Goal: Information Seeking & Learning: Understand process/instructions

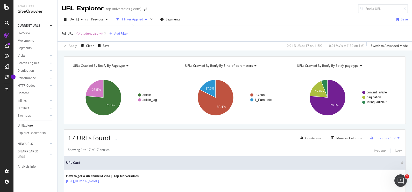
scroll to position [211, 0]
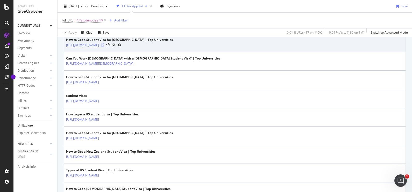
drag, startPoint x: 0, startPoint y: 0, endPoint x: 204, endPoint y: 45, distance: 209.1
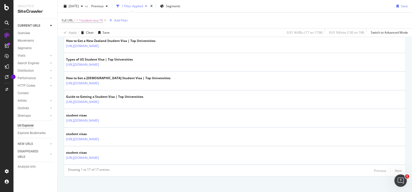
scroll to position [323, 0]
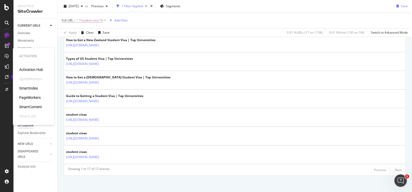
click at [30, 96] on div "PageWorkers" at bounding box center [30, 97] width 22 height 5
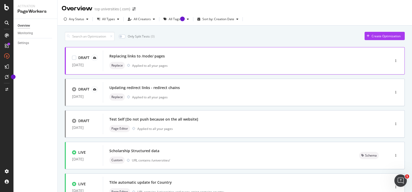
click at [133, 54] on div "Replacing links to /node/ pages" at bounding box center [137, 56] width 56 height 5
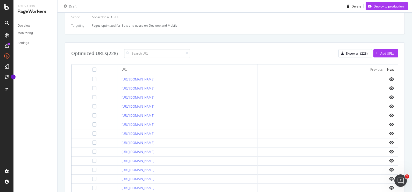
scroll to position [154, 0]
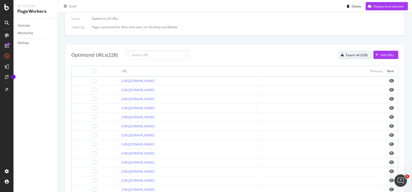
click at [346, 55] on div "Export all (228)" at bounding box center [357, 55] width 22 height 4
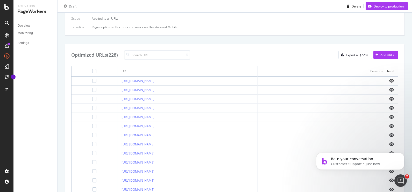
scroll to position [0, 0]
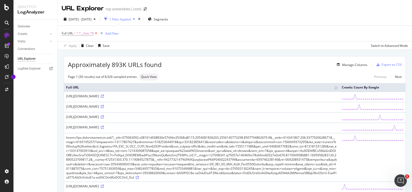
click at [97, 32] on icon at bounding box center [96, 33] width 4 height 5
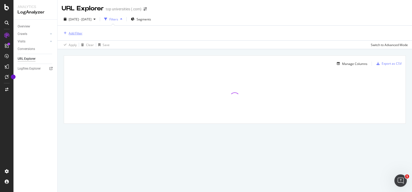
click at [75, 34] on div "Add Filter" at bounding box center [76, 33] width 14 height 4
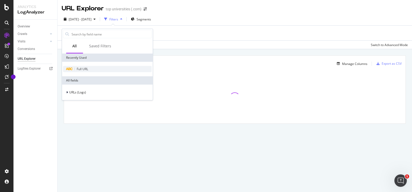
click at [82, 67] on span "Full URL" at bounding box center [82, 69] width 11 height 4
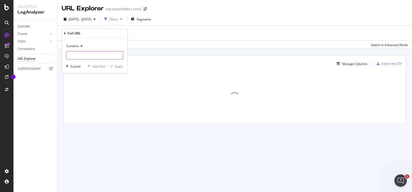
click at [87, 57] on input "text" at bounding box center [94, 55] width 57 height 8
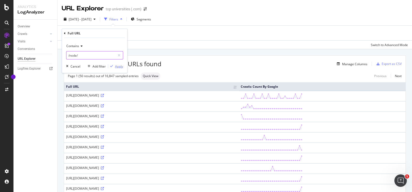
type input "/node/"
click at [115, 67] on div "button" at bounding box center [111, 66] width 7 height 3
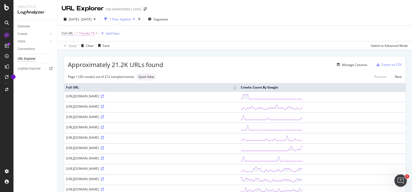
click at [90, 34] on span "^.*/node/.*$" at bounding box center [86, 33] width 18 height 7
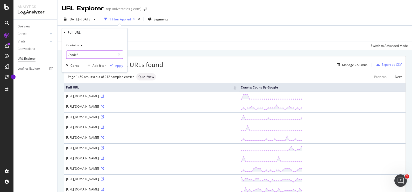
click at [88, 54] on input "/node/" at bounding box center [90, 55] width 49 height 8
type input "/node"
click at [120, 67] on div "Apply" at bounding box center [119, 66] width 8 height 4
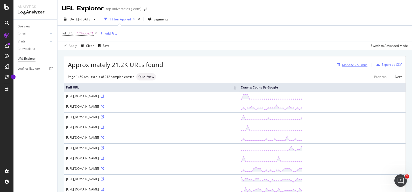
click at [348, 64] on div "Manage Columns" at bounding box center [354, 65] width 25 height 4
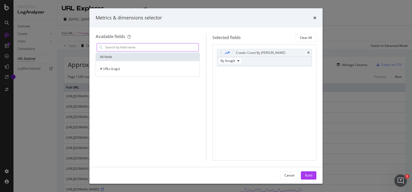
click at [177, 47] on input "modal" at bounding box center [152, 48] width 94 height 8
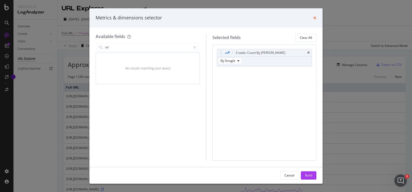
type input "inl"
click at [315, 18] on icon "times" at bounding box center [315, 18] width 3 height 4
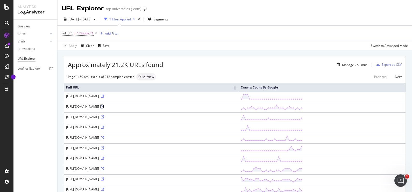
click at [104, 106] on icon at bounding box center [102, 106] width 3 height 3
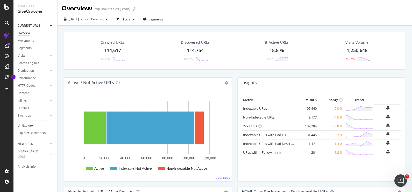
click at [29, 124] on div "Url Explorer" at bounding box center [26, 125] width 16 height 5
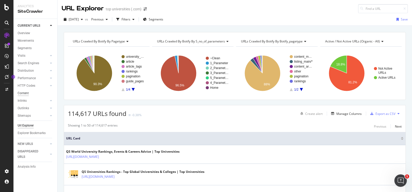
click at [26, 92] on div "Content" at bounding box center [23, 93] width 11 height 5
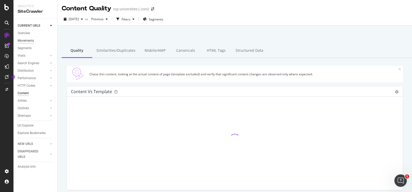
click at [31, 39] on div "Movements" at bounding box center [26, 40] width 16 height 5
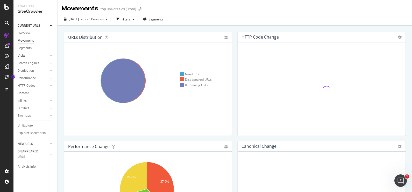
click at [27, 54] on link "Visits" at bounding box center [33, 55] width 31 height 5
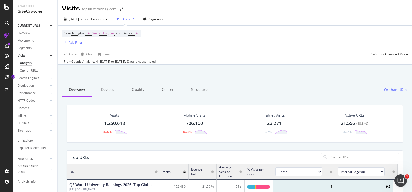
click at [6, 22] on icon at bounding box center [7, 23] width 4 height 4
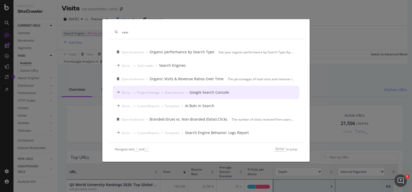
type input "sear"
click at [207, 89] on div "Go to... › Project Settings › Data Sources › Google Search Console" at bounding box center [206, 92] width 187 height 13
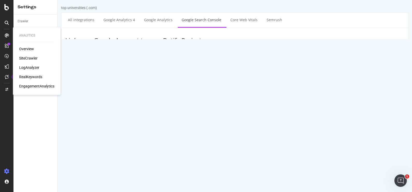
click at [27, 57] on div "SiteCrawler" at bounding box center [28, 58] width 18 height 5
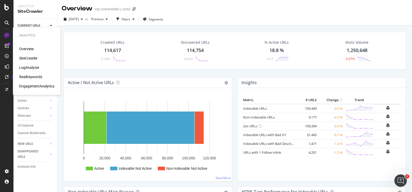
click at [28, 78] on div "RealKeywords" at bounding box center [30, 76] width 23 height 5
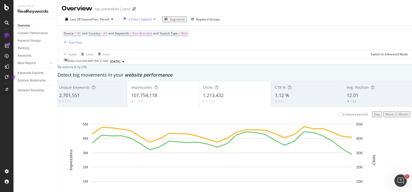
scroll to position [206, 0]
click at [400, 179] on icon "Open Intercom Messenger" at bounding box center [400, 180] width 9 height 9
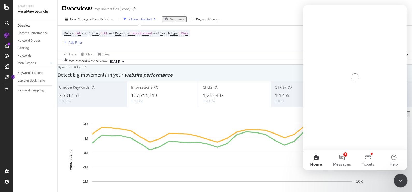
scroll to position [0, 0]
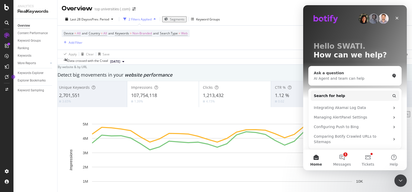
click at [346, 73] on div "Ask a question" at bounding box center [352, 73] width 76 height 5
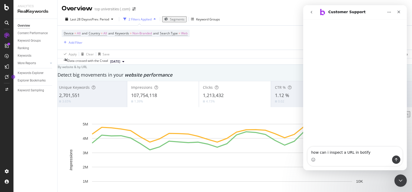
type textarea "how can i inspect a URL in botify?"
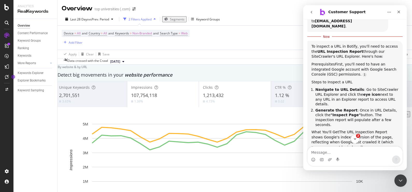
scroll to position [74, 0]
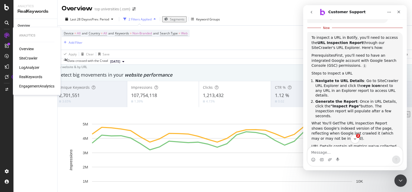
click at [29, 56] on div "SiteCrawler" at bounding box center [28, 58] width 18 height 5
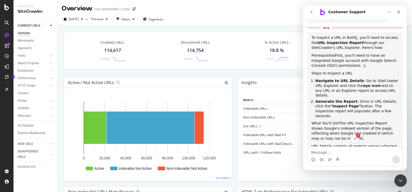
drag, startPoint x: 410, startPoint y: 62, endPoint x: 102, endPoint y: 36, distance: 309.0
click at [111, 42] on div "Crawled URLs" at bounding box center [113, 42] width 24 height 5
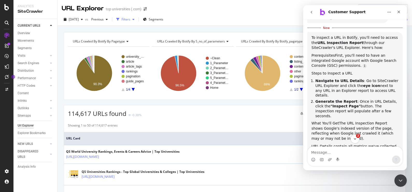
click at [137, 18] on div "button" at bounding box center [133, 19] width 6 height 3
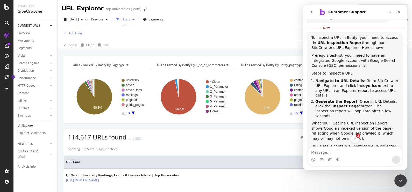
click at [76, 32] on div "Add Filter" at bounding box center [76, 33] width 14 height 4
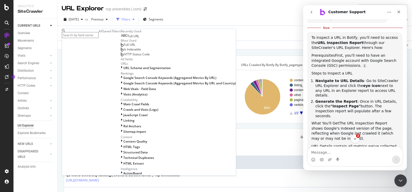
click at [128, 38] on span "Full URL" at bounding box center [133, 36] width 11 height 4
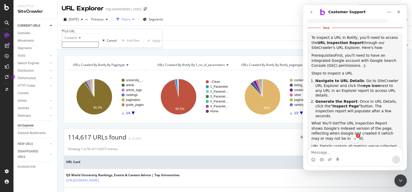
click at [85, 48] on input "text" at bounding box center [80, 45] width 37 height 6
type input "node"
click at [153, 44] on div "Apply" at bounding box center [157, 42] width 8 height 4
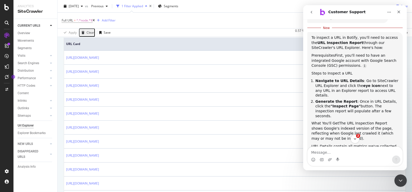
scroll to position [117, 0]
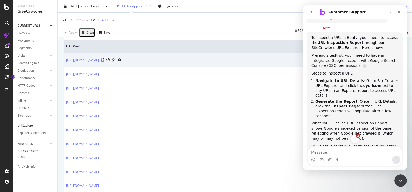
click at [122, 59] on icon at bounding box center [120, 60] width 4 height 3
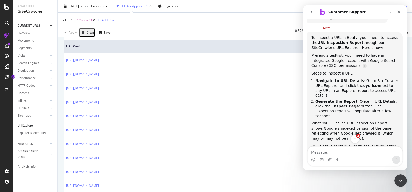
scroll to position [0, 0]
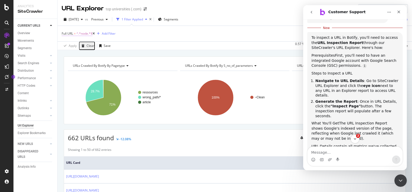
click at [80, 32] on span "^.*node.*$" at bounding box center [85, 33] width 16 height 7
paste input "https://www.topuniversities.com/node/10007"
type input "https://www.topuniversities.com/node/10007"
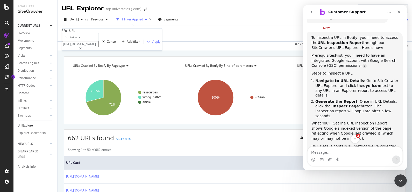
click at [146, 43] on div "button" at bounding box center [149, 41] width 7 height 3
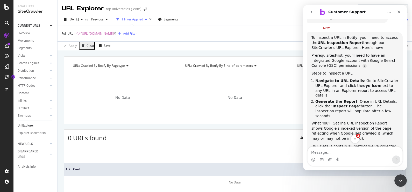
click at [114, 32] on span "^.*https://www.topuniversities.com/node/10007.*$" at bounding box center [95, 33] width 37 height 7
click at [99, 47] on input "https://www.topuniversities.com/node/10007" at bounding box center [80, 44] width 37 height 6
click at [95, 47] on input "https://www.topuniversities.com/node/10007" at bounding box center [80, 44] width 37 height 6
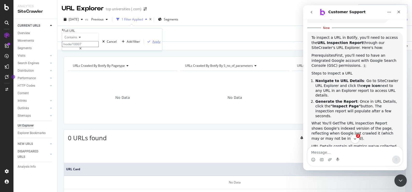
type input "/node/10007"
click at [153, 44] on div "Apply" at bounding box center [157, 41] width 8 height 4
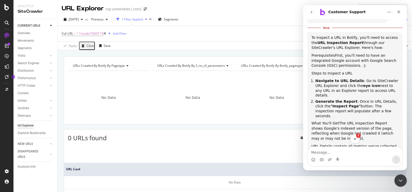
click at [356, 140] on icon "Scroll to bottom" at bounding box center [355, 139] width 5 height 5
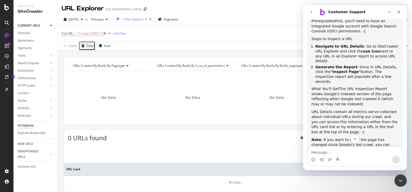
scroll to position [121, 0]
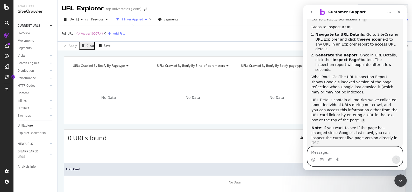
click at [349, 155] on textarea "Message…" at bounding box center [355, 151] width 95 height 9
type textarea "yes"
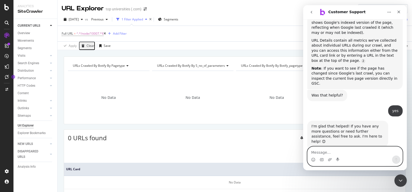
scroll to position [196, 0]
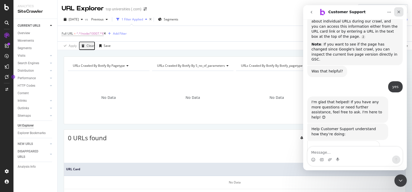
click at [398, 13] on icon "Close" at bounding box center [399, 12] width 3 height 3
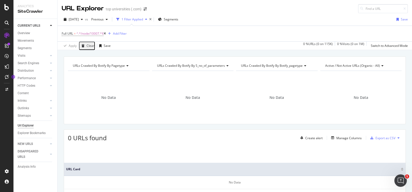
click at [106, 33] on icon at bounding box center [105, 33] width 2 height 3
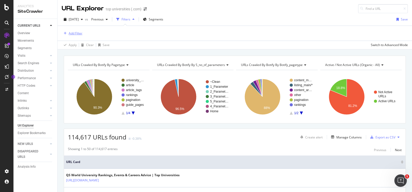
click at [74, 35] on div "Add Filter" at bounding box center [76, 33] width 14 height 4
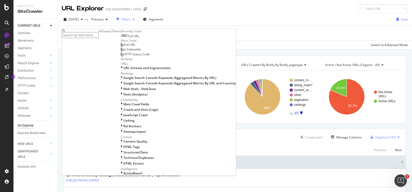
click at [128, 38] on span "Full URL" at bounding box center [133, 36] width 11 height 4
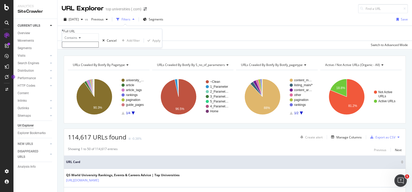
click at [90, 48] on input "text" at bounding box center [80, 45] width 37 height 6
type input "node"
click at [153, 44] on div "Apply" at bounding box center [157, 42] width 8 height 4
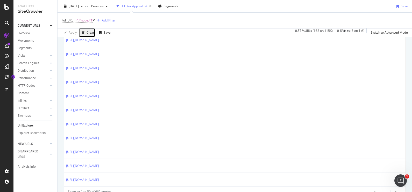
scroll to position [705, 0]
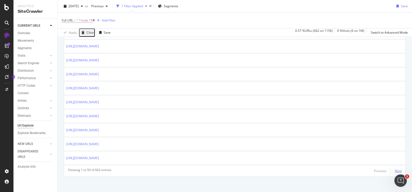
click at [396, 169] on div "Next" at bounding box center [398, 171] width 7 height 4
click at [395, 169] on div "Next" at bounding box center [398, 171] width 7 height 4
click at [87, 18] on span "^.*node.*$" at bounding box center [85, 20] width 16 height 7
click at [87, 34] on input "node" at bounding box center [80, 31] width 37 height 6
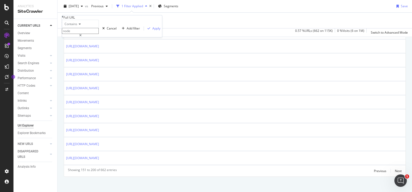
click at [87, 34] on input "node" at bounding box center [80, 31] width 37 height 6
type input "node/1083"
click at [153, 31] on div "Apply" at bounding box center [157, 28] width 8 height 4
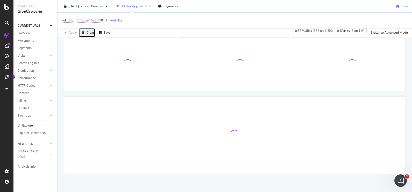
scroll to position [33, 0]
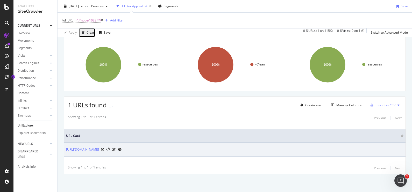
click at [122, 150] on icon at bounding box center [120, 149] width 4 height 3
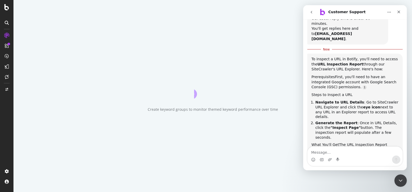
scroll to position [70, 0]
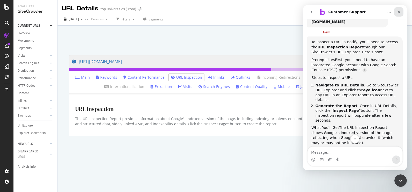
click at [399, 13] on icon "Close" at bounding box center [399, 12] width 4 height 4
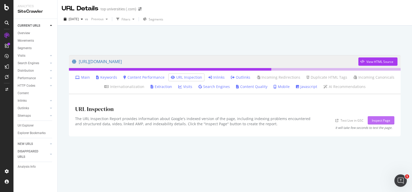
click at [389, 122] on div "Inspect Page" at bounding box center [381, 121] width 18 height 4
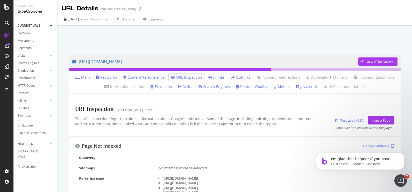
scroll to position [162, 0]
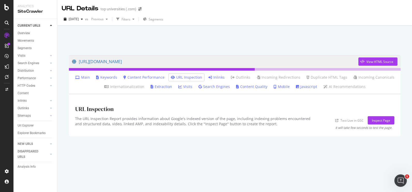
click at [221, 77] on link "Inlinks" at bounding box center [217, 77] width 16 height 5
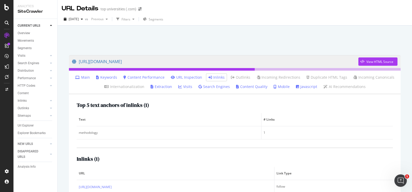
scroll to position [26, 0]
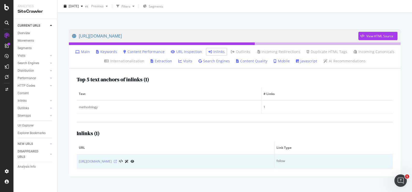
click at [117, 161] on icon at bounding box center [115, 161] width 3 height 3
